Goal: Task Accomplishment & Management: Manage account settings

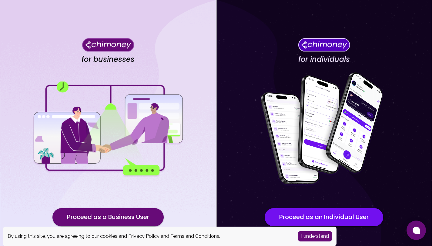
click at [312, 238] on button "I understand" at bounding box center [315, 236] width 34 height 10
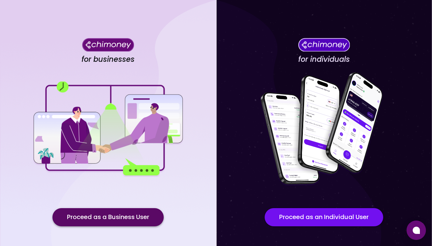
click at [131, 213] on button "Proceed as a Business User" at bounding box center [107, 217] width 111 height 18
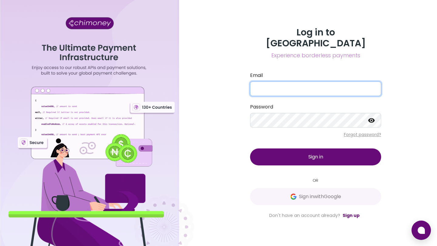
type input "[EMAIL_ADDRESS][DOMAIN_NAME]"
click at [295, 82] on input "[EMAIL_ADDRESS][DOMAIN_NAME]" at bounding box center [315, 89] width 131 height 15
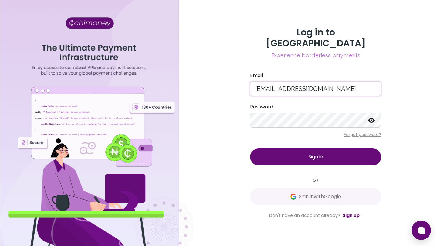
click at [285, 151] on button "Sign in" at bounding box center [315, 157] width 131 height 17
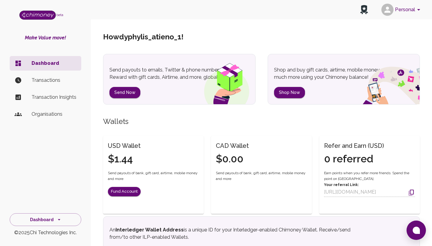
click at [54, 81] on p "Transactions" at bounding box center [54, 80] width 45 height 7
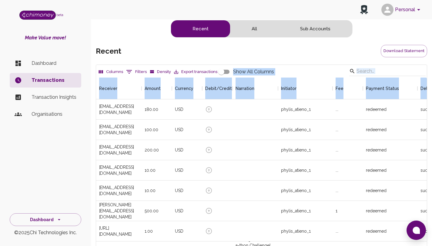
drag, startPoint x: 436, startPoint y: 80, endPoint x: 436, endPoint y: 46, distance: 33.3
click at [432, 59] on html "Personal beta Make Value move! Dashboard Transactions Transaction Insights Orga…" at bounding box center [216, 177] width 432 height 354
